Goal: Transaction & Acquisition: Purchase product/service

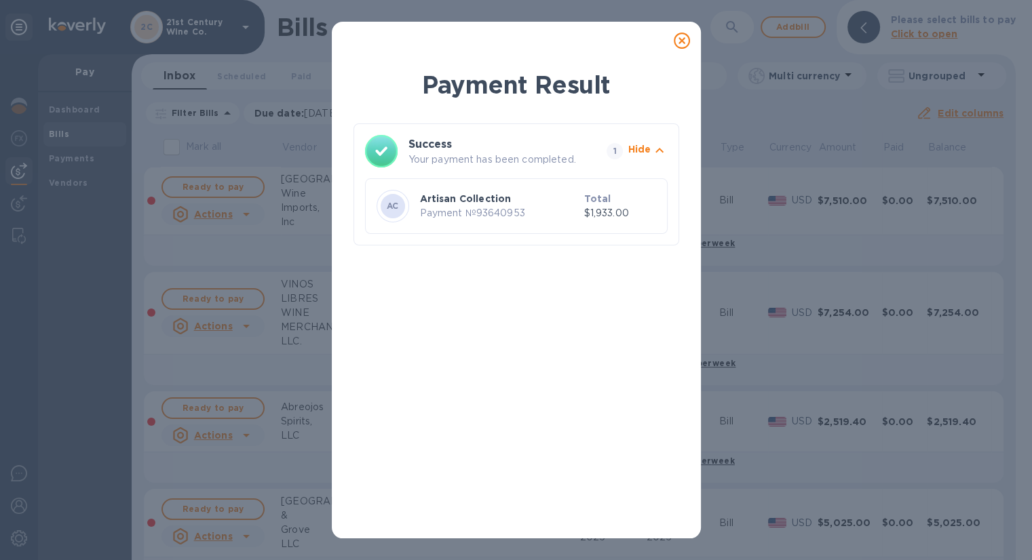
click at [681, 41] on icon at bounding box center [682, 41] width 16 height 16
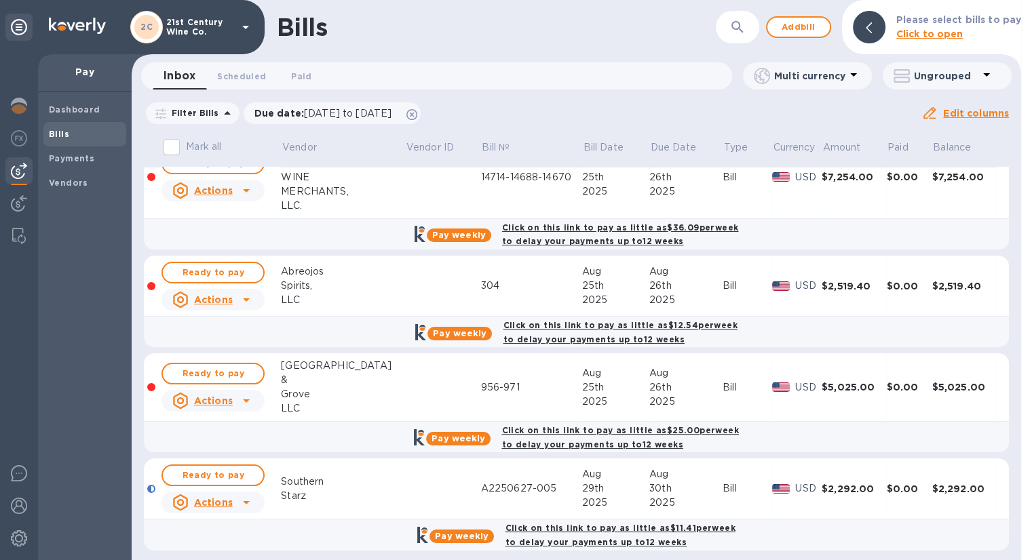
scroll to position [141, 0]
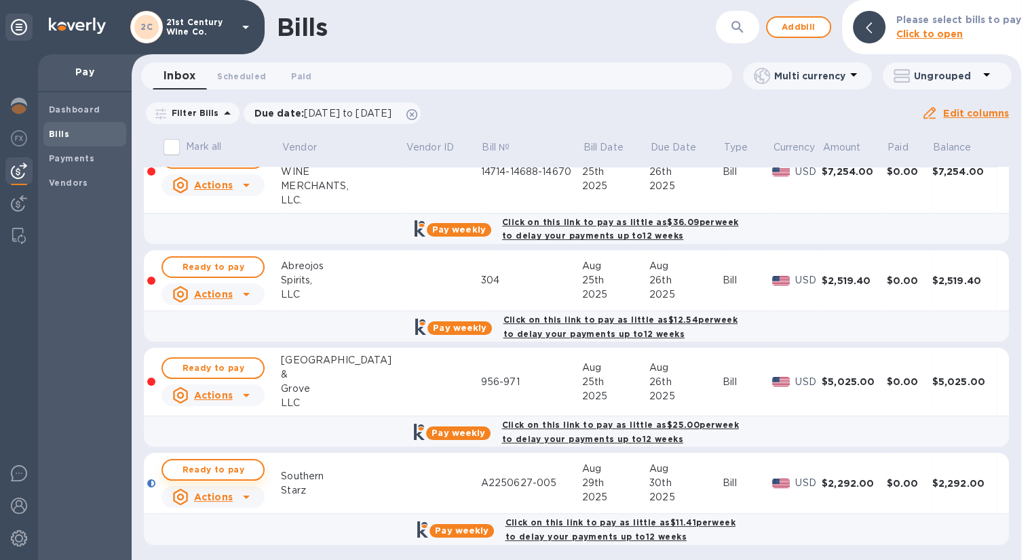
click at [236, 468] on span "Ready to pay" at bounding box center [213, 470] width 79 height 16
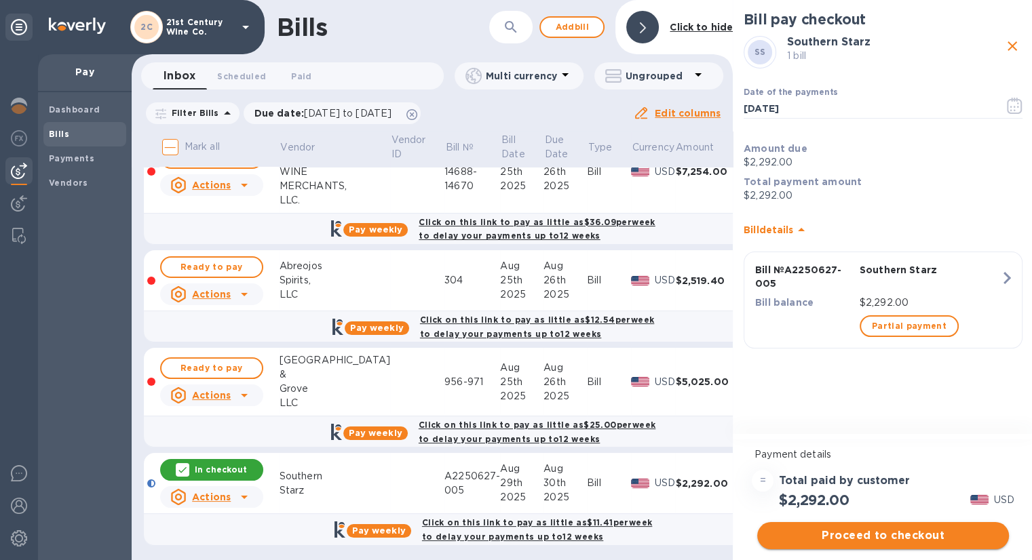
click at [845, 533] on span "Proceed to checkout" at bounding box center [883, 536] width 230 height 16
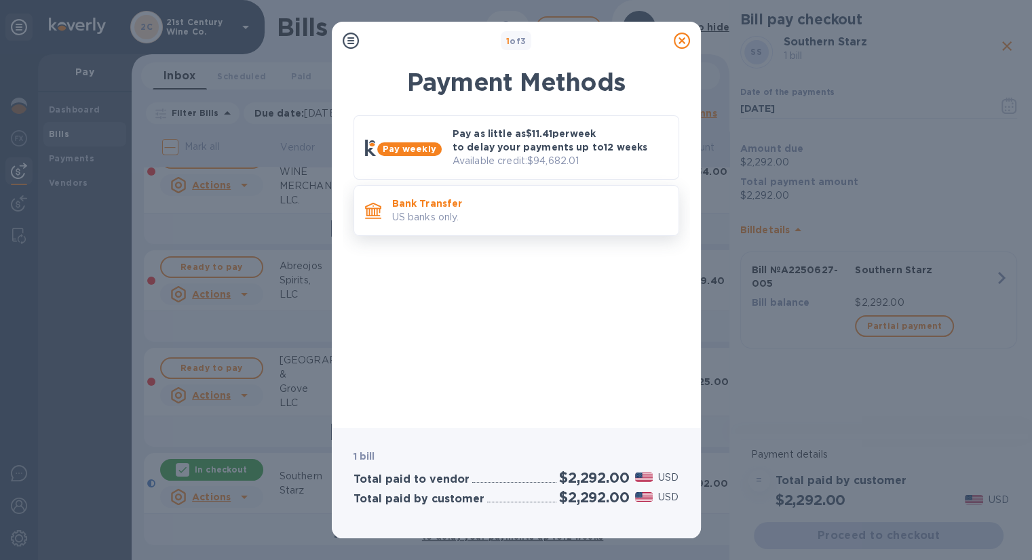
click at [476, 220] on p "US banks only." at bounding box center [529, 217] width 275 height 14
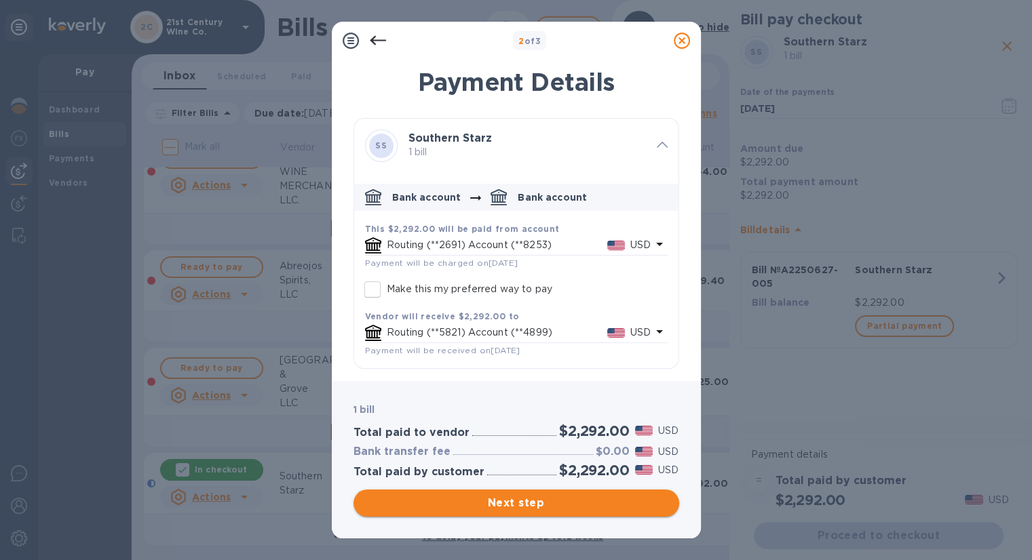
click at [549, 497] on span "Next step" at bounding box center [516, 503] width 304 height 16
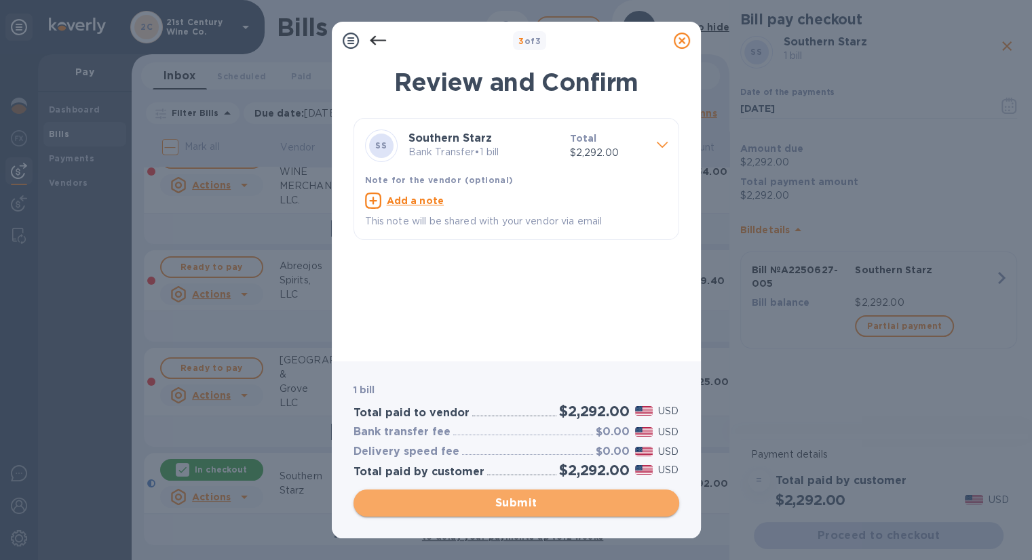
click at [504, 503] on span "Submit" at bounding box center [516, 503] width 304 height 16
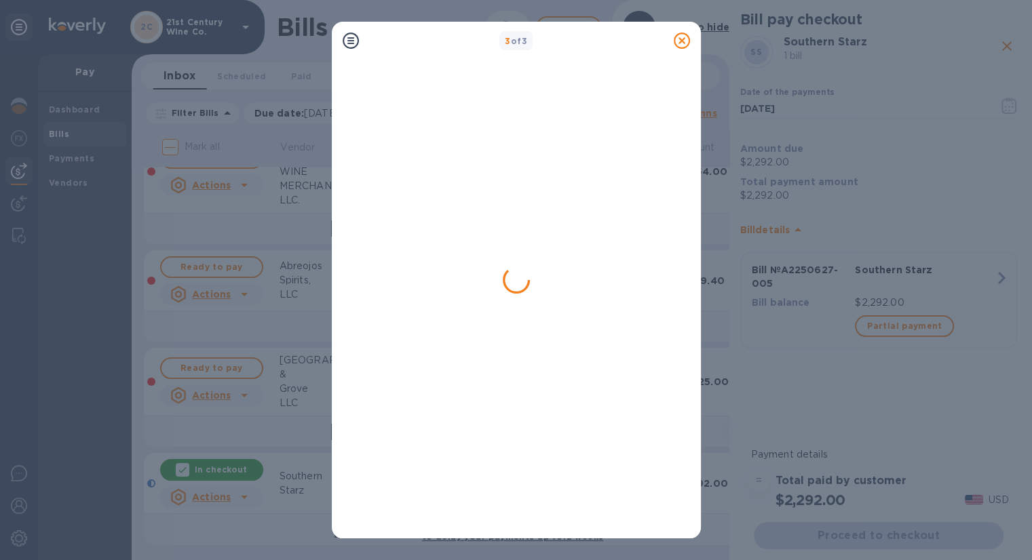
scroll to position [0, 0]
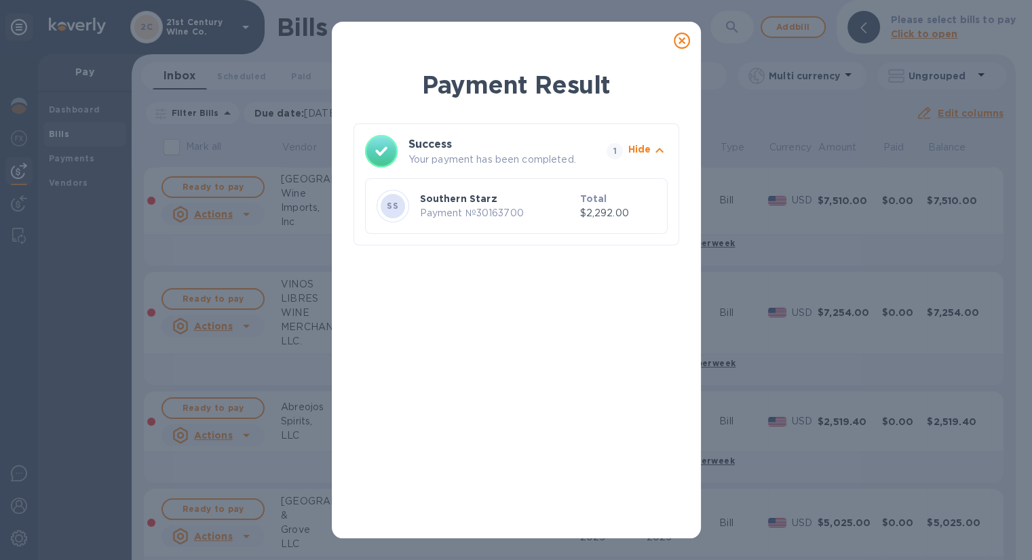
click at [680, 43] on icon at bounding box center [682, 41] width 16 height 16
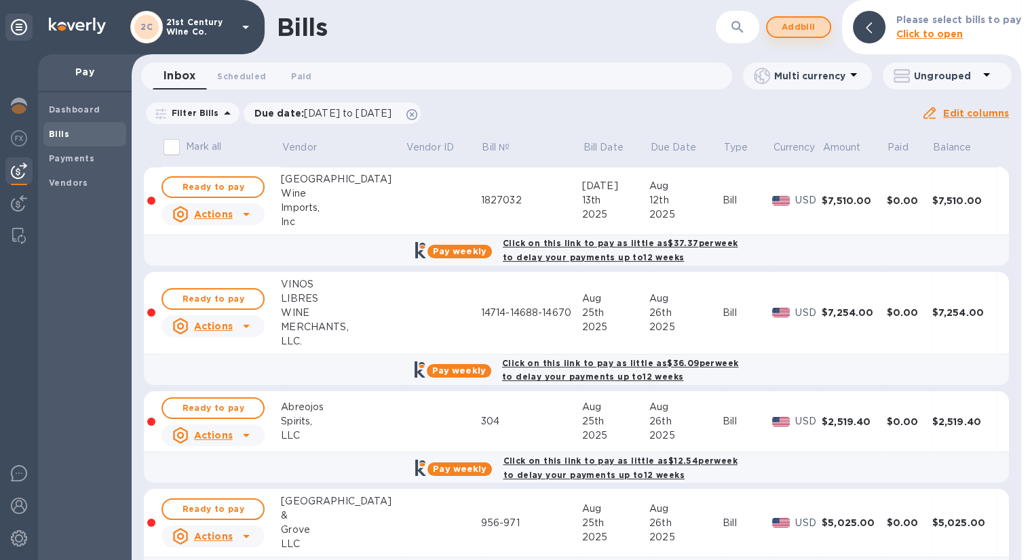
click at [814, 30] on span "Add bill" at bounding box center [798, 27] width 41 height 16
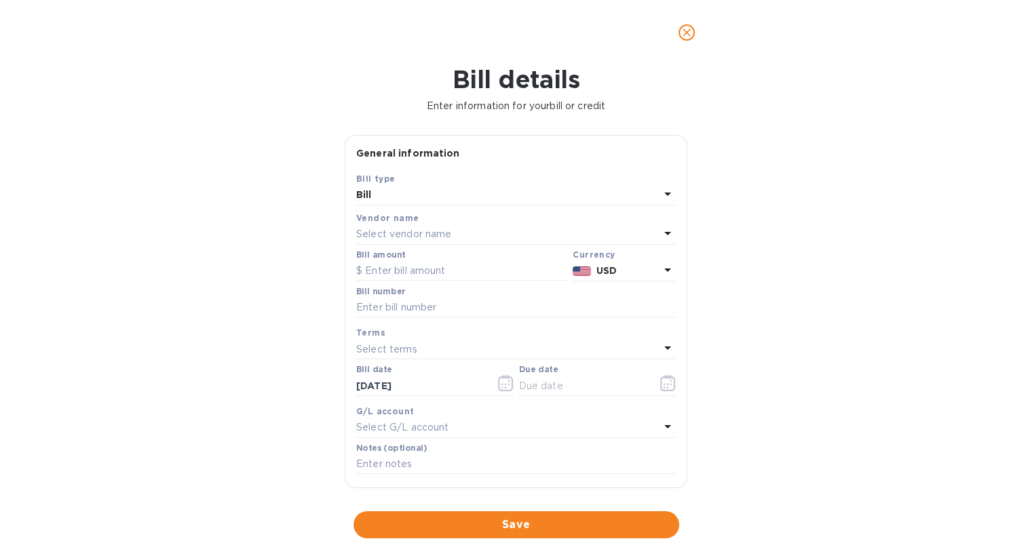
click at [428, 228] on p "Select vendor name" at bounding box center [403, 234] width 95 height 14
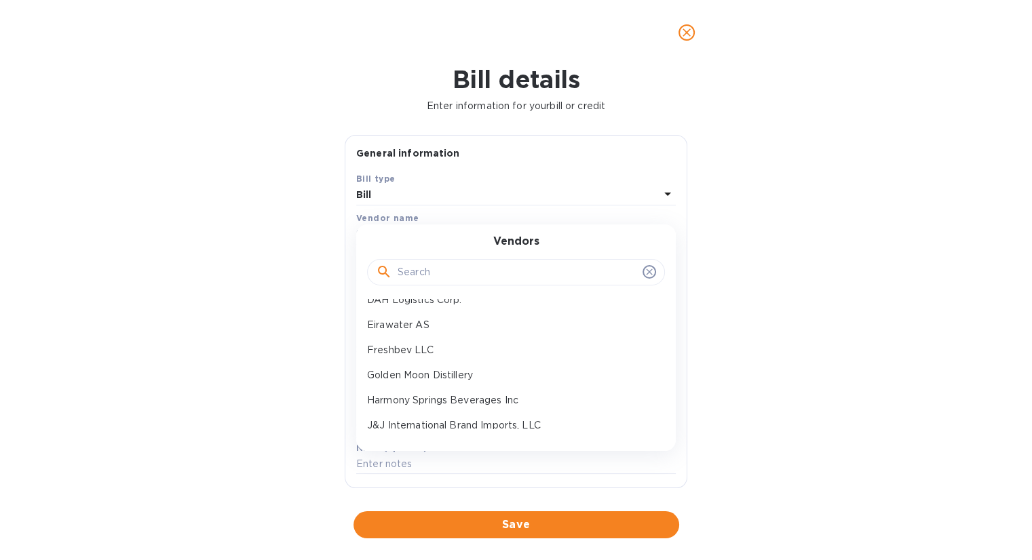
scroll to position [204, 0]
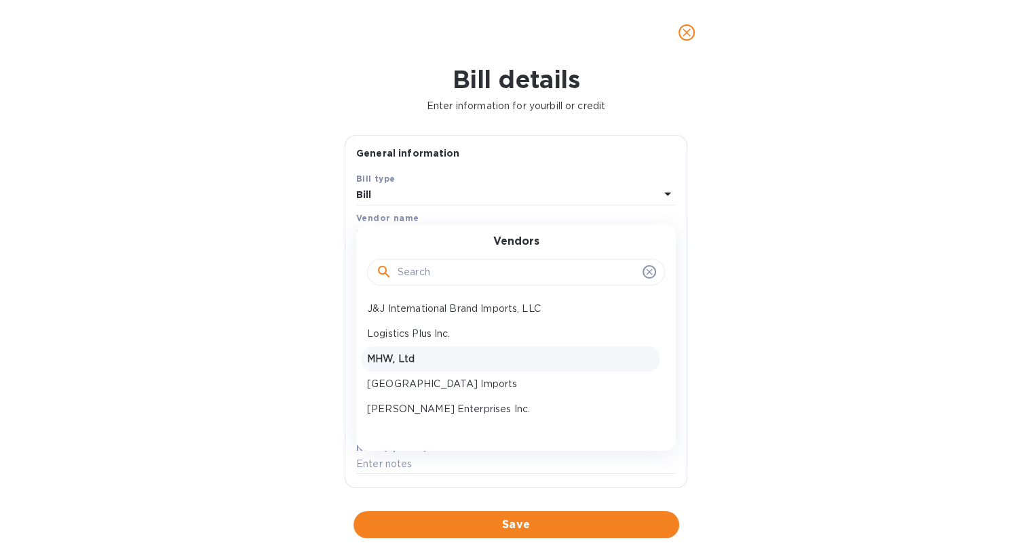
click at [416, 351] on div "MHW, Ltd" at bounding box center [511, 359] width 298 height 25
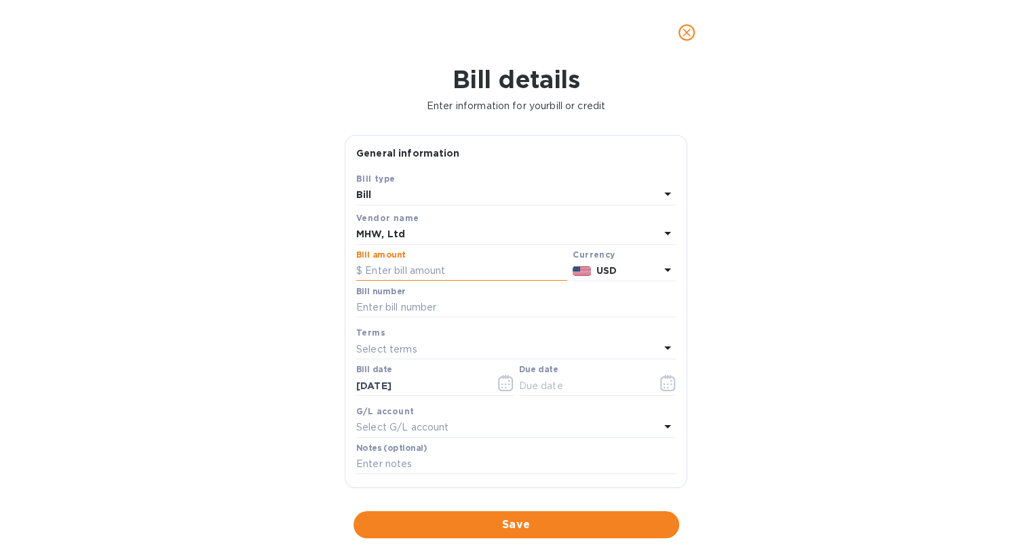
click at [434, 266] on input "text" at bounding box center [461, 271] width 211 height 20
type input "1,048"
click at [440, 302] on input "text" at bounding box center [516, 308] width 320 height 20
type input "UXA000052594"
click at [660, 387] on icon "button" at bounding box center [668, 383] width 16 height 16
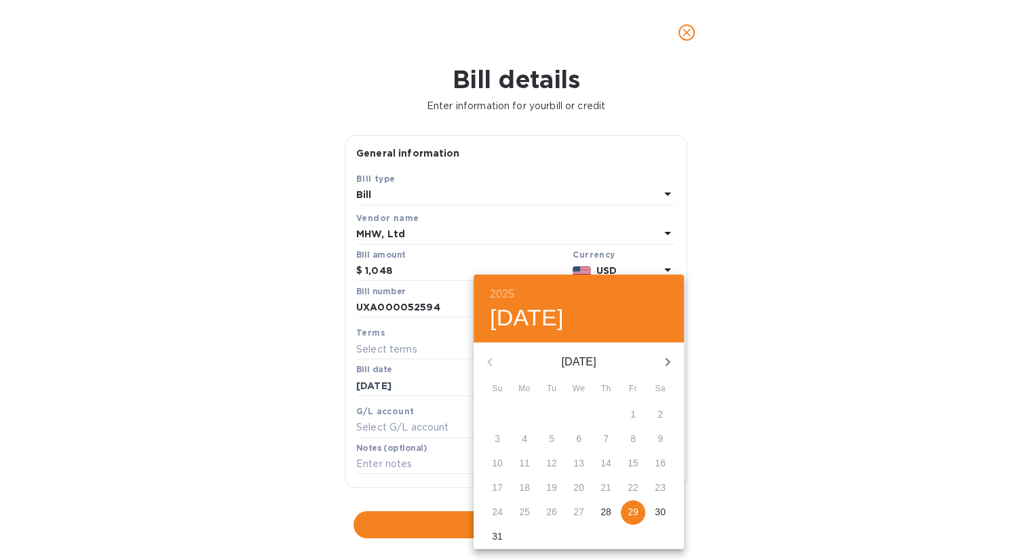
click at [634, 508] on p "29" at bounding box center [633, 512] width 11 height 14
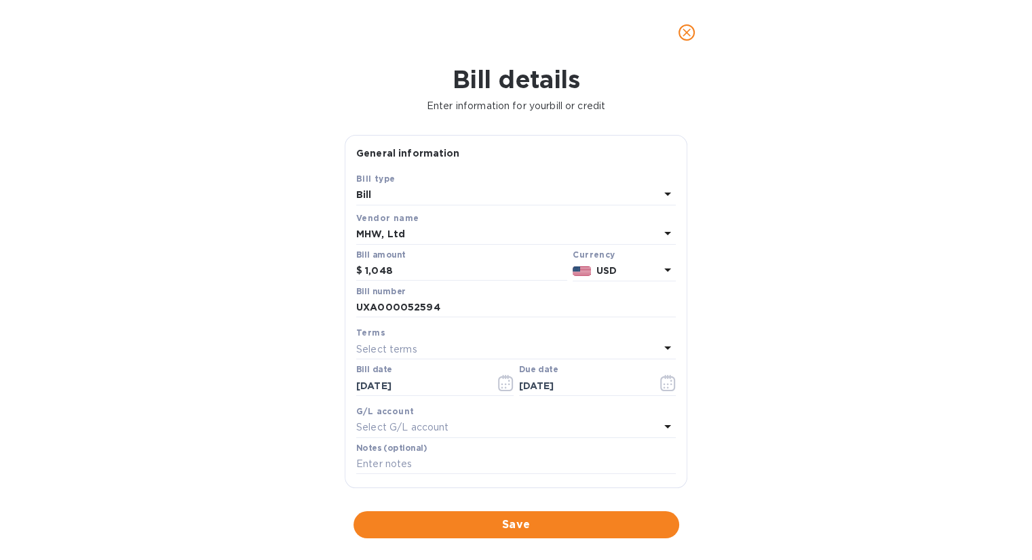
type input "[DATE]"
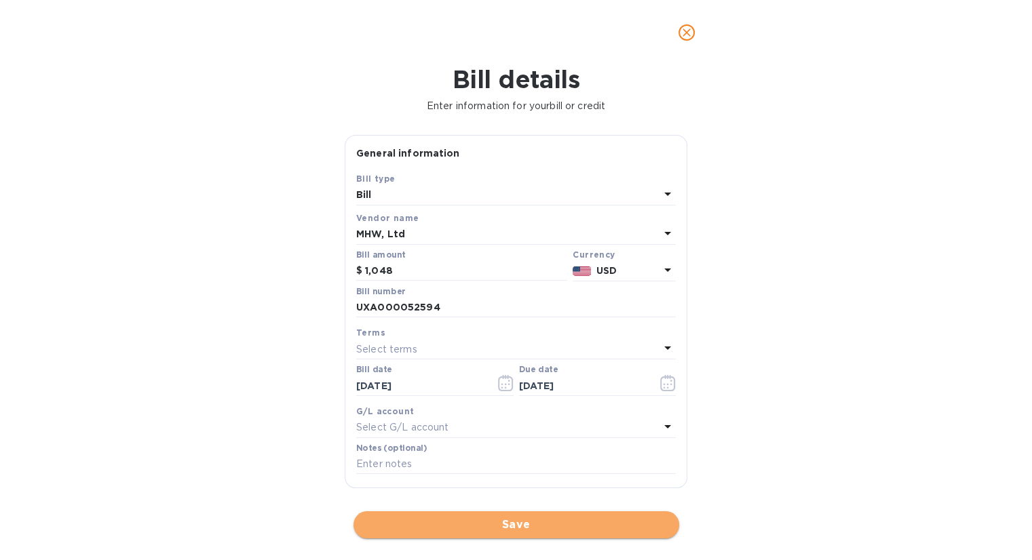
click at [555, 528] on span "Save" at bounding box center [516, 525] width 304 height 16
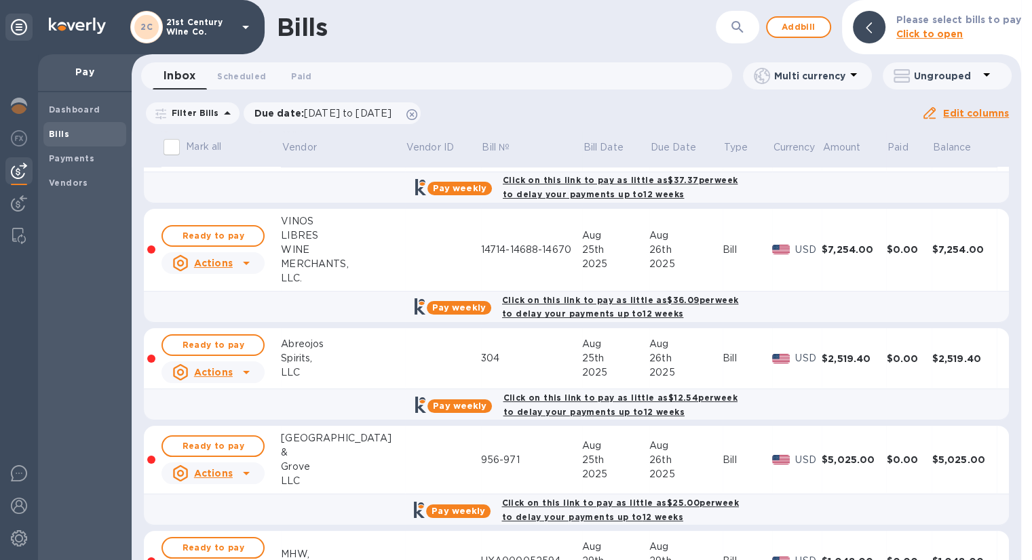
scroll to position [141, 0]
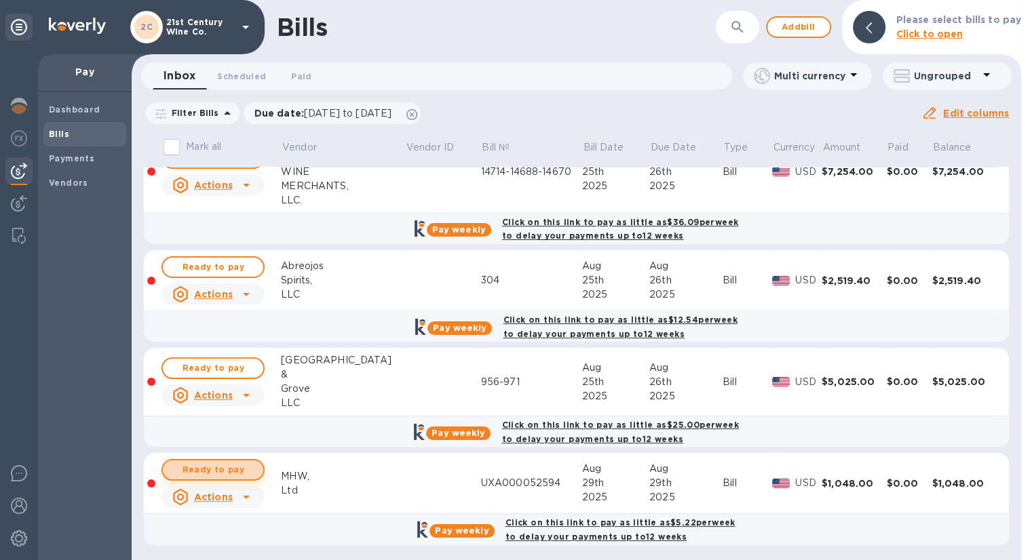
click at [227, 466] on span "Ready to pay" at bounding box center [213, 470] width 79 height 16
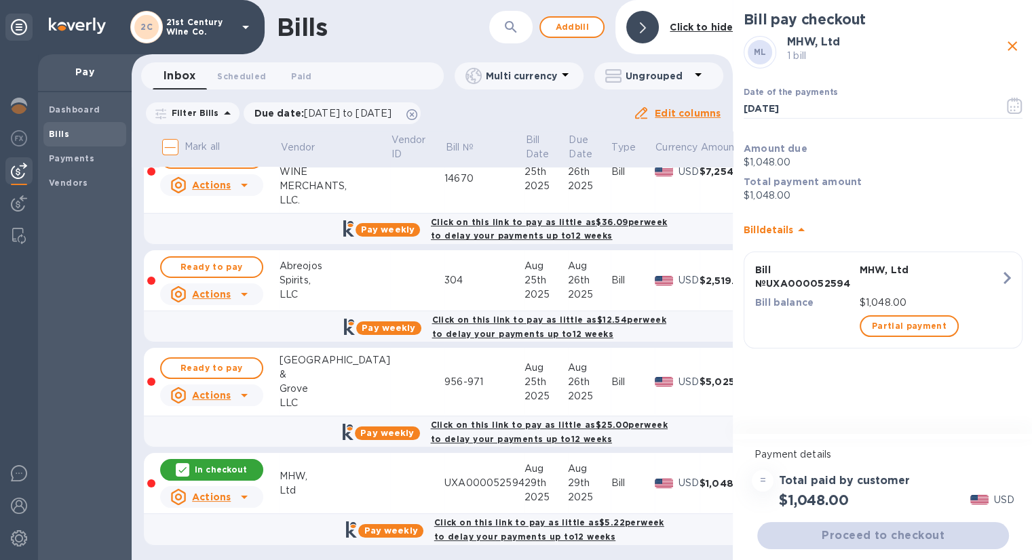
click at [803, 527] on div "Proceed to checkout" at bounding box center [882, 536] width 257 height 33
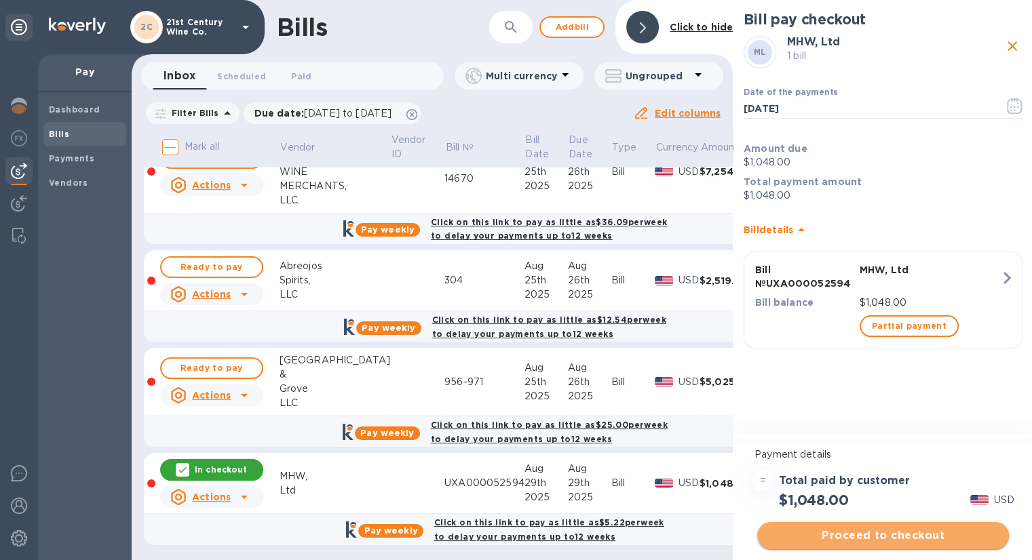
click at [803, 533] on span "Proceed to checkout" at bounding box center [883, 536] width 230 height 16
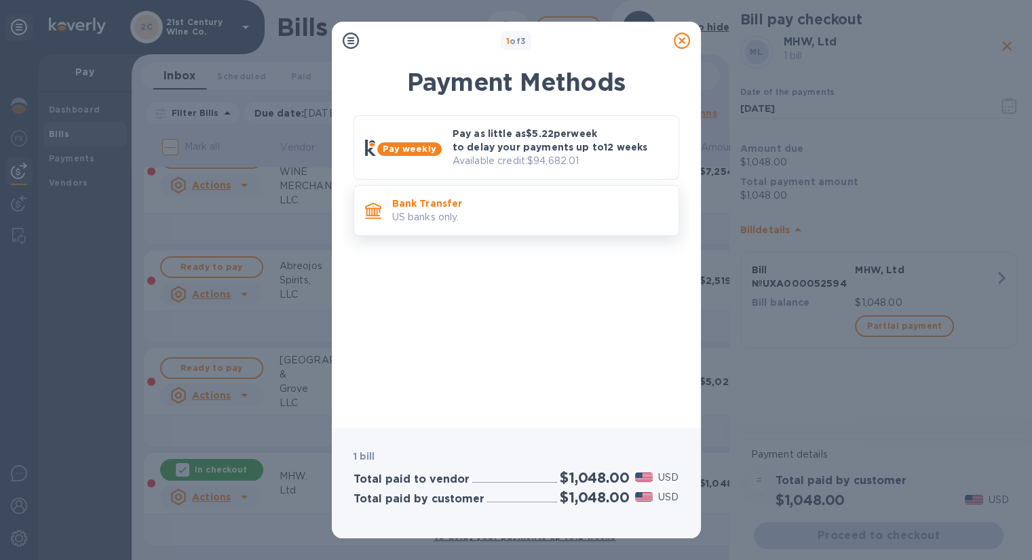
click at [539, 207] on p "Bank Transfer" at bounding box center [529, 204] width 275 height 14
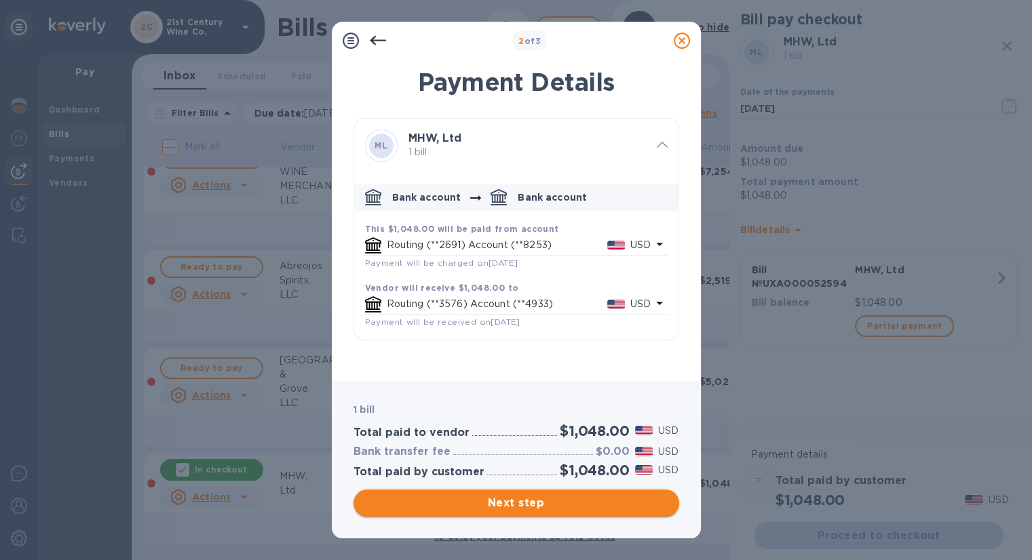
click at [526, 497] on span "Next step" at bounding box center [516, 503] width 304 height 16
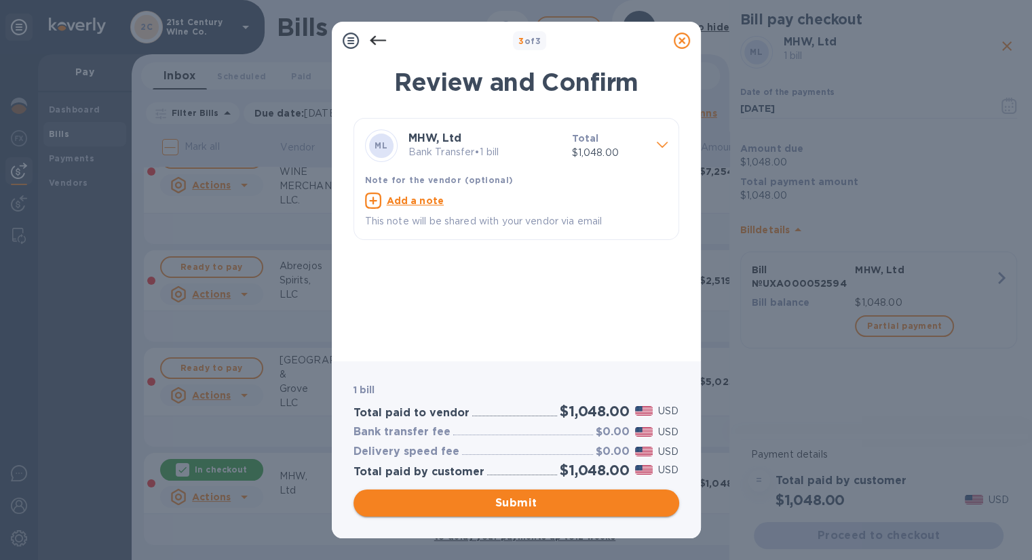
click at [526, 497] on span "Submit" at bounding box center [516, 503] width 304 height 16
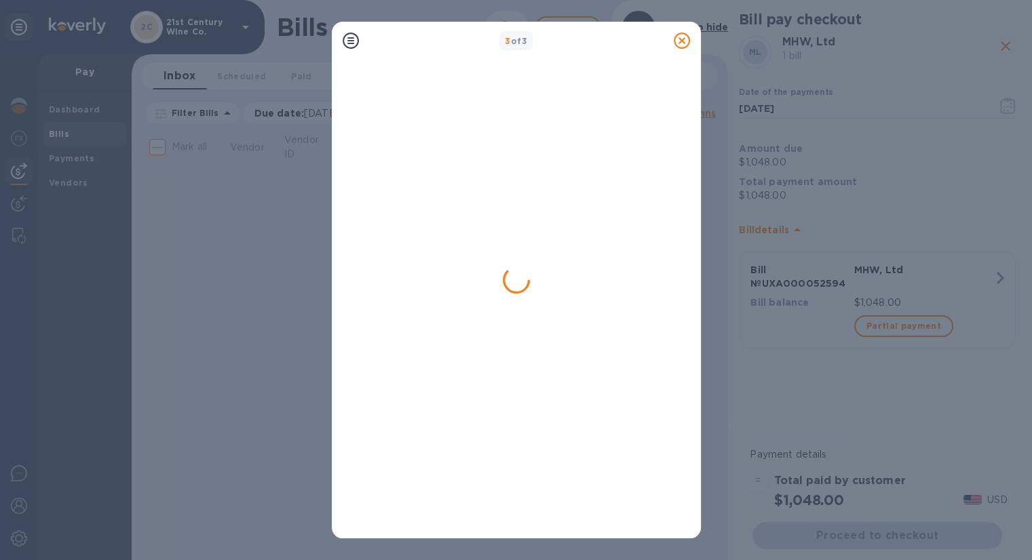
scroll to position [0, 0]
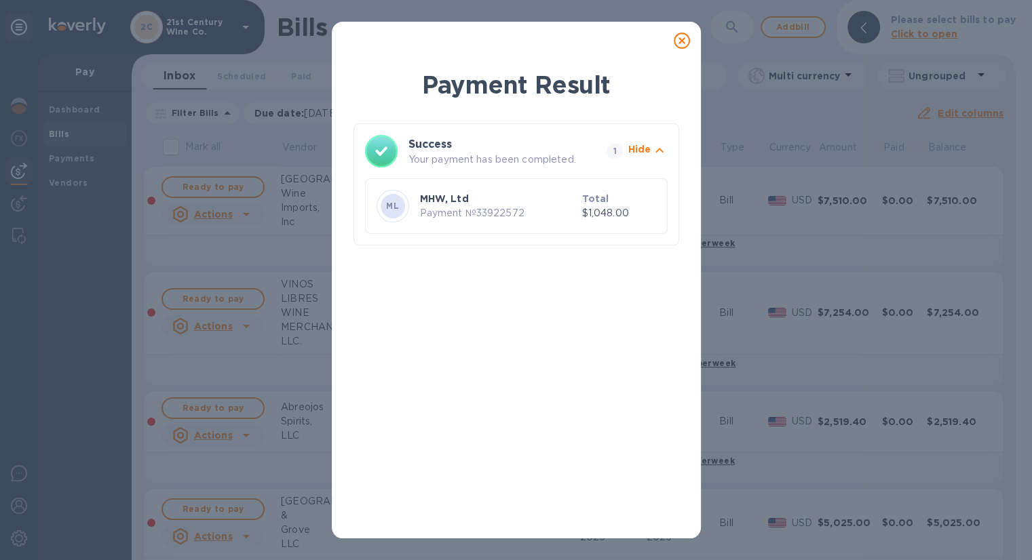
click at [684, 40] on icon at bounding box center [682, 41] width 16 height 16
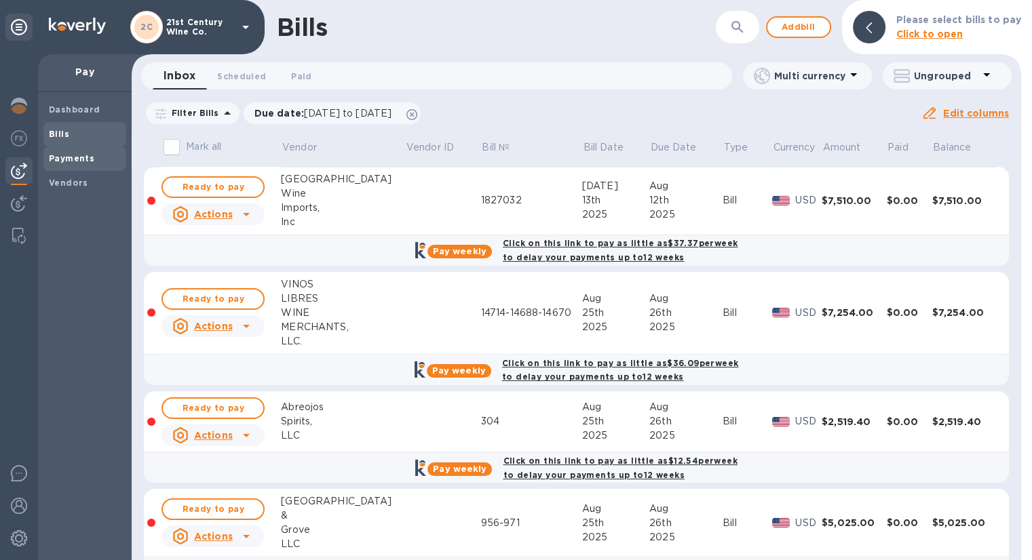
click at [66, 160] on b "Payments" at bounding box center [71, 158] width 45 height 10
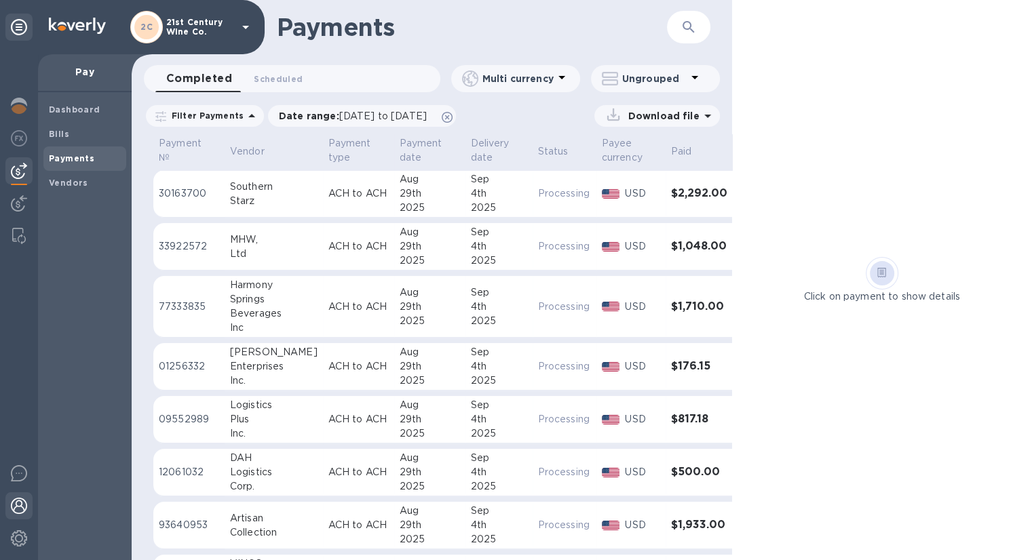
click at [14, 498] on img at bounding box center [19, 506] width 16 height 16
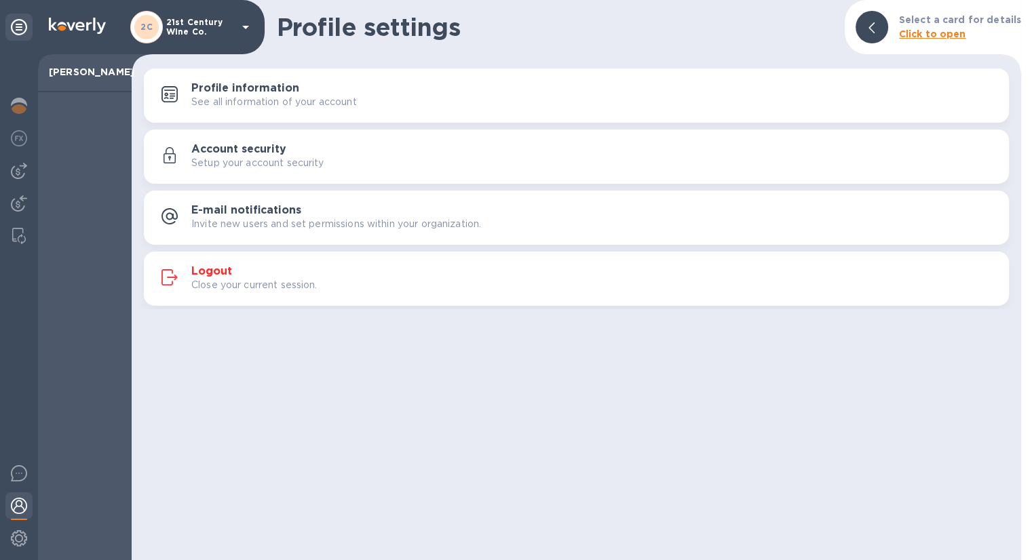
click at [225, 282] on p "Close your current session." at bounding box center [254, 285] width 126 height 14
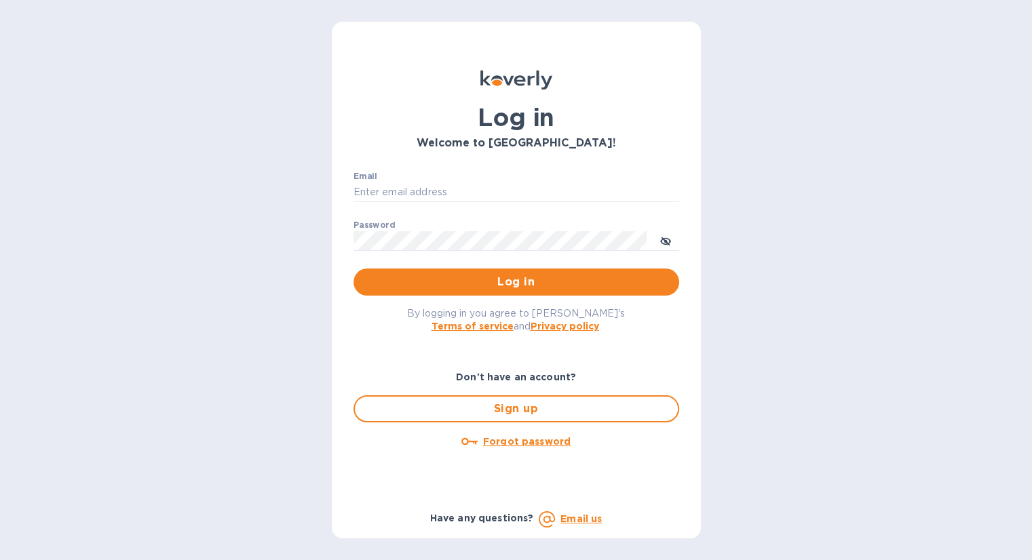
type input "[EMAIL_ADDRESS][DOMAIN_NAME]"
